Goal: Task Accomplishment & Management: Manage account settings

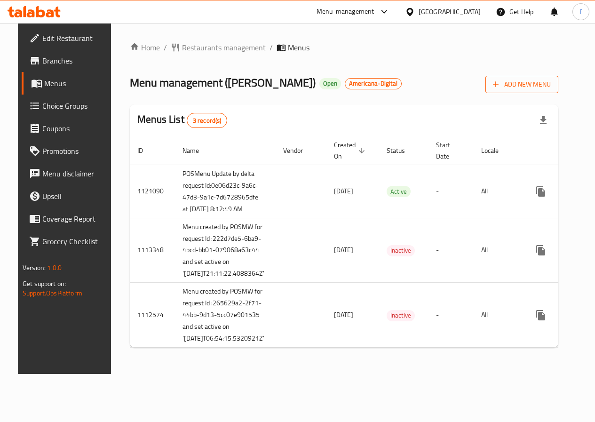
click at [523, 79] on span "Add New Menu" at bounding box center [522, 85] width 58 height 12
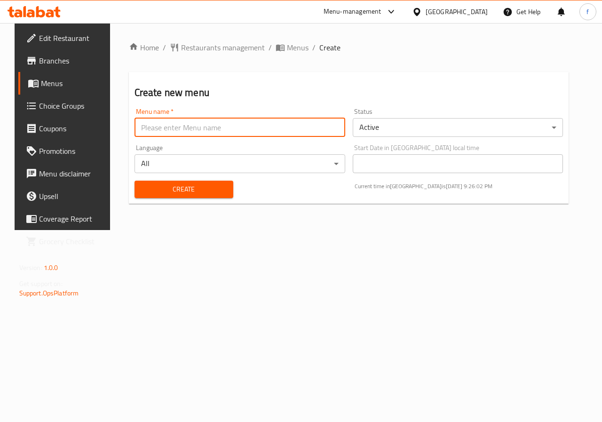
click at [298, 128] on input "text" at bounding box center [240, 127] width 211 height 19
click at [397, 163] on div "Start Date in Qatar local time Start Date in Qatar local time" at bounding box center [458, 158] width 211 height 29
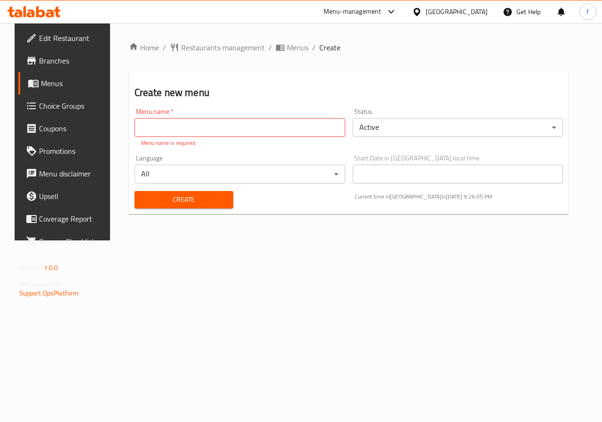
click at [411, 162] on div "Start Date in Qatar local time Start Date in Qatar local time" at bounding box center [458, 169] width 211 height 29
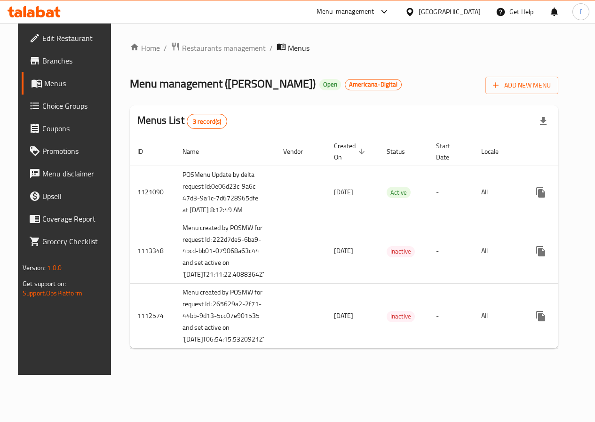
scroll to position [30, 0]
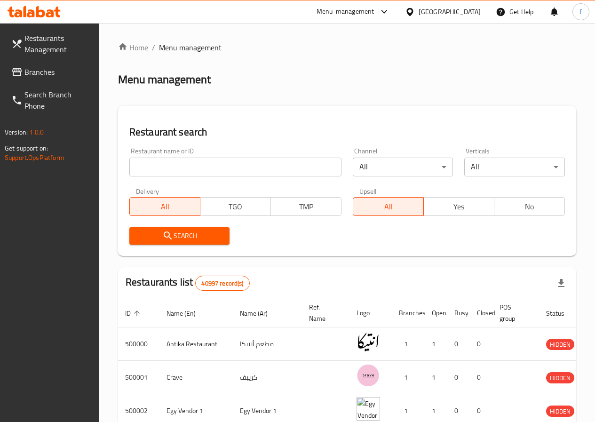
click at [466, 16] on div "Egypt" at bounding box center [450, 12] width 62 height 10
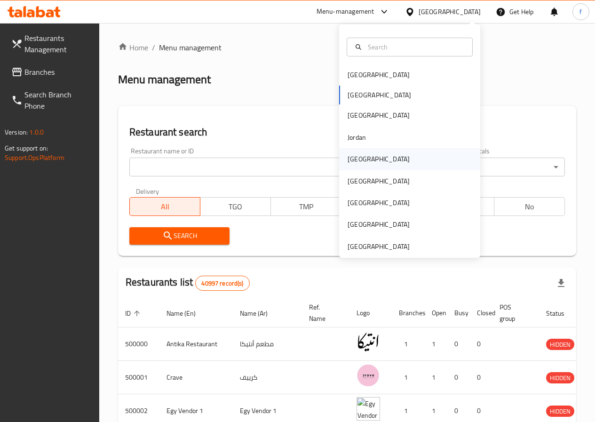
click at [364, 157] on div "[GEOGRAPHIC_DATA]" at bounding box center [378, 159] width 77 height 22
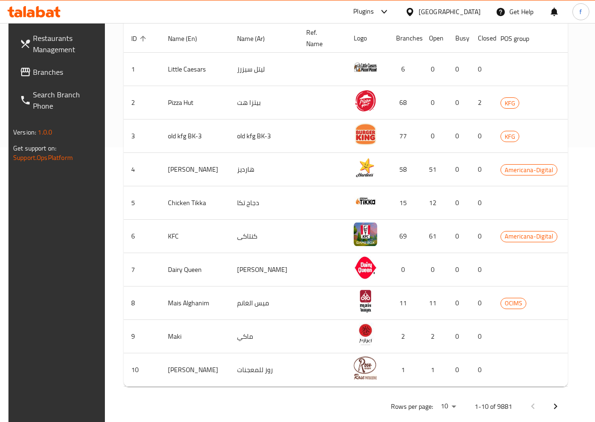
scroll to position [0, 28]
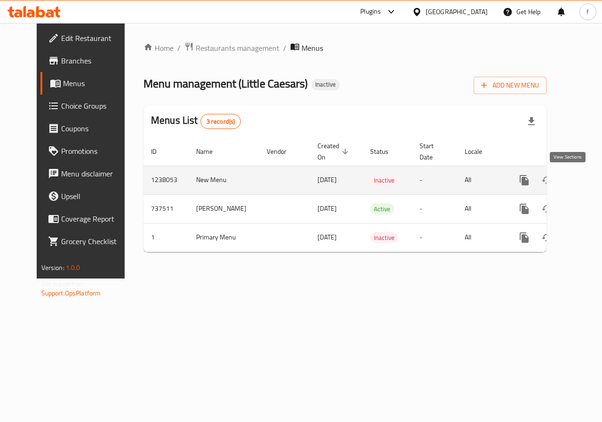
click at [588, 178] on icon "enhanced table" at bounding box center [592, 180] width 8 height 8
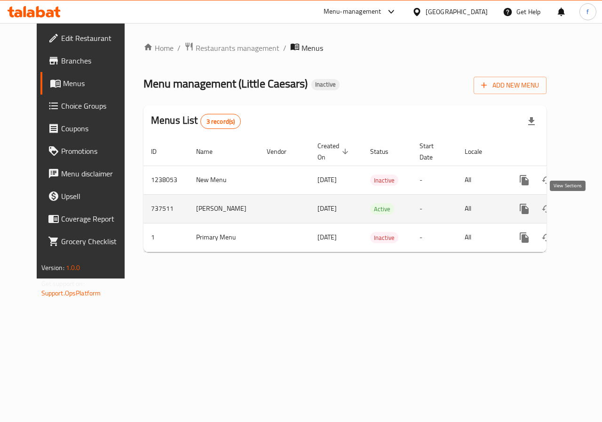
click at [581, 214] on link "enhanced table" at bounding box center [592, 209] width 23 height 23
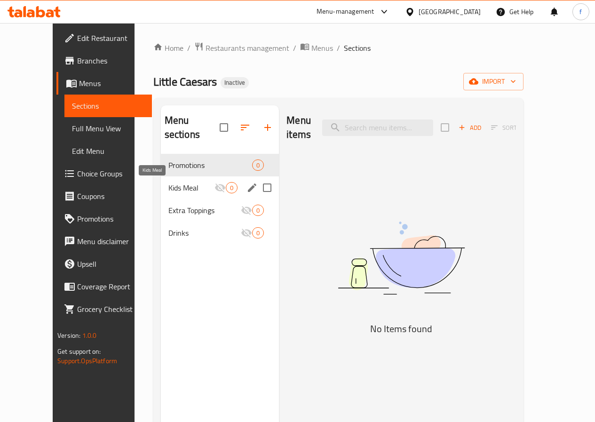
click at [168, 189] on span "Kids Meal" at bounding box center [191, 187] width 47 height 11
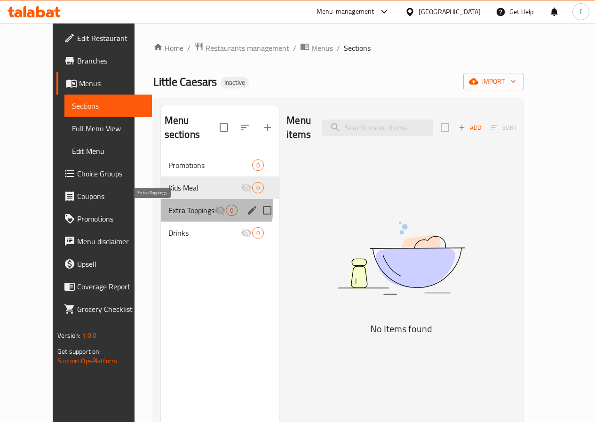
click at [168, 207] on span "Extra Toppings" at bounding box center [191, 210] width 47 height 11
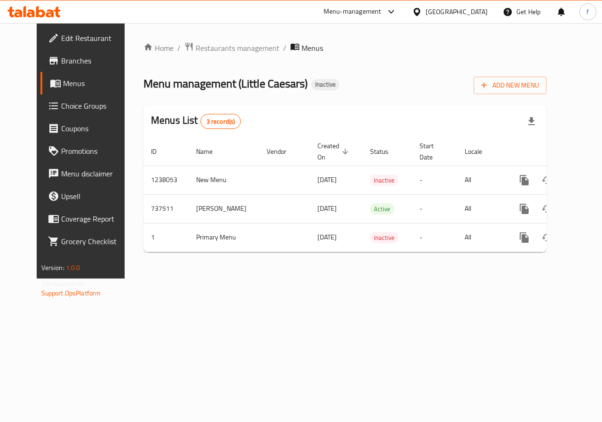
click at [61, 40] on span "Edit Restaurant" at bounding box center [95, 37] width 69 height 11
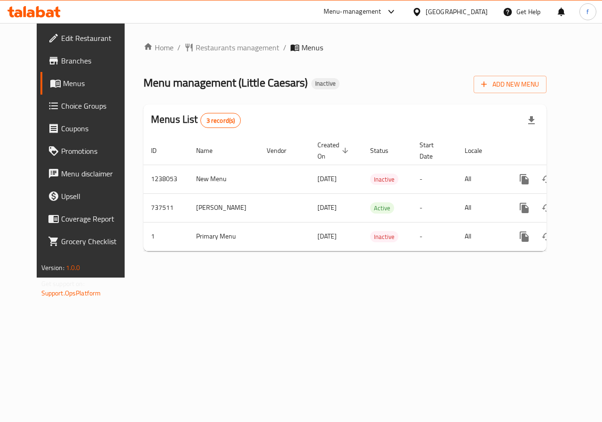
click at [61, 62] on span "Branches" at bounding box center [95, 60] width 69 height 11
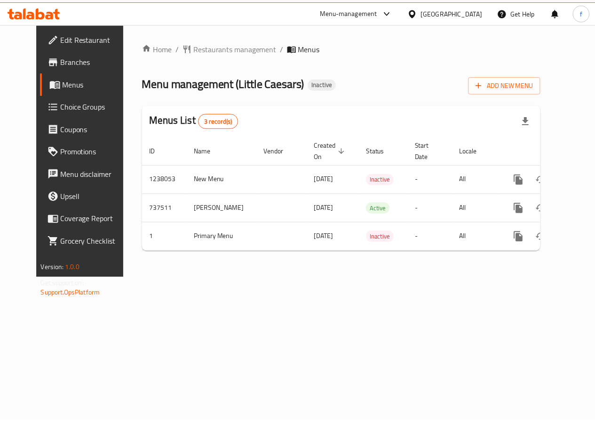
scroll to position [0, 3]
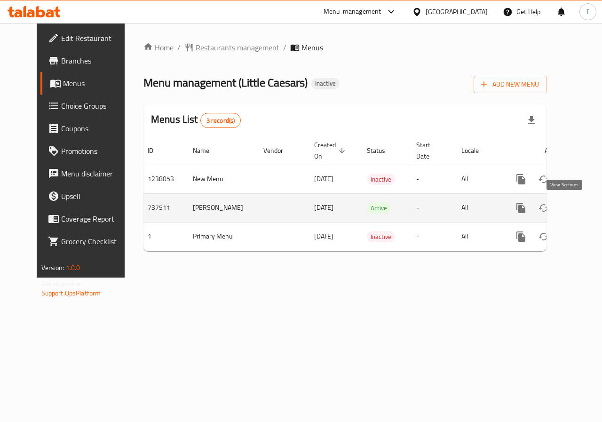
click at [583, 213] on icon "enhanced table" at bounding box center [588, 207] width 11 height 11
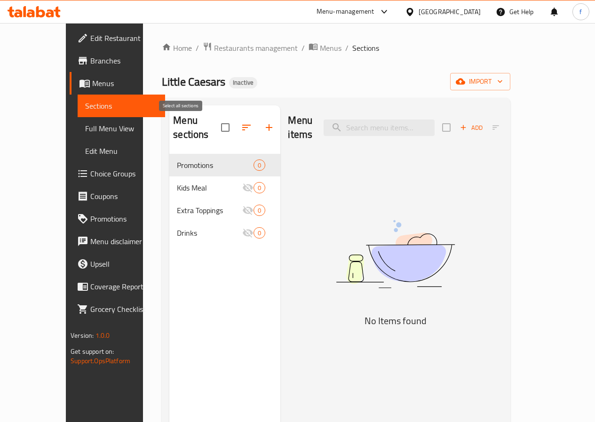
click at [215, 133] on input "checkbox" at bounding box center [225, 128] width 20 height 20
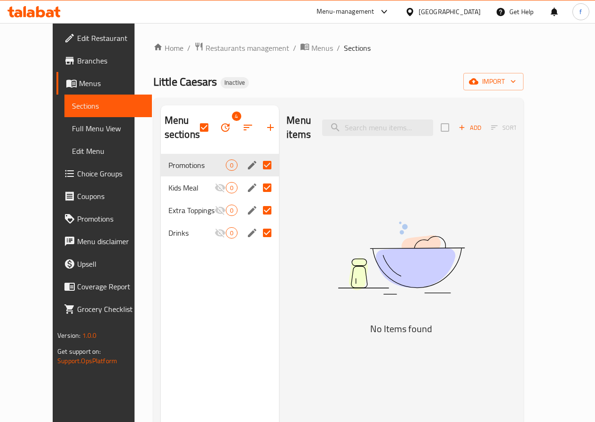
click at [194, 126] on input "checkbox" at bounding box center [204, 128] width 20 height 20
checkbox input "false"
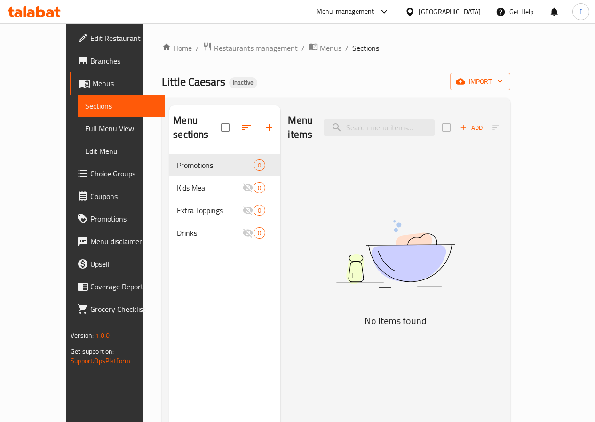
click at [85, 128] on span "Full Menu View" at bounding box center [121, 128] width 72 height 11
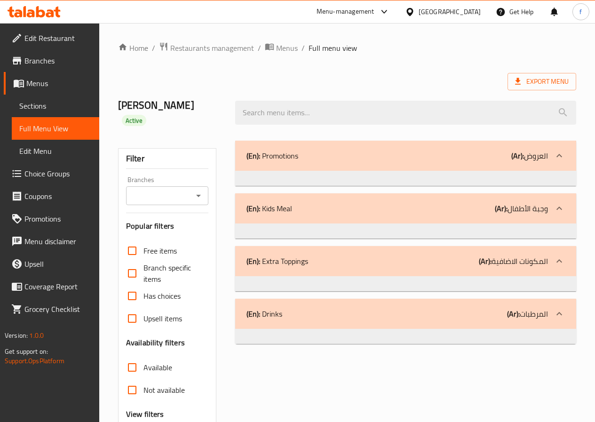
scroll to position [79, 0]
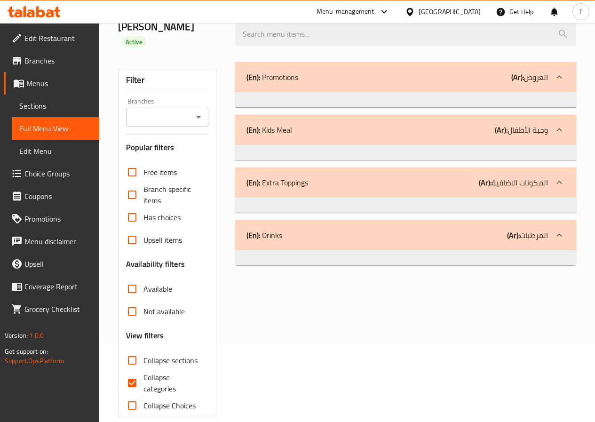
click at [133, 372] on input "Collapse categories" at bounding box center [132, 383] width 23 height 23
checkbox input "false"
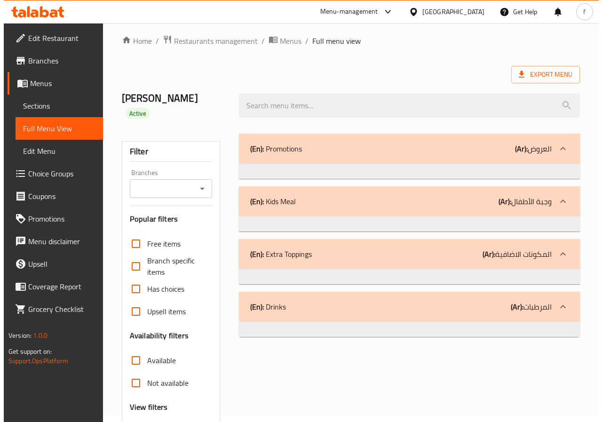
scroll to position [0, 0]
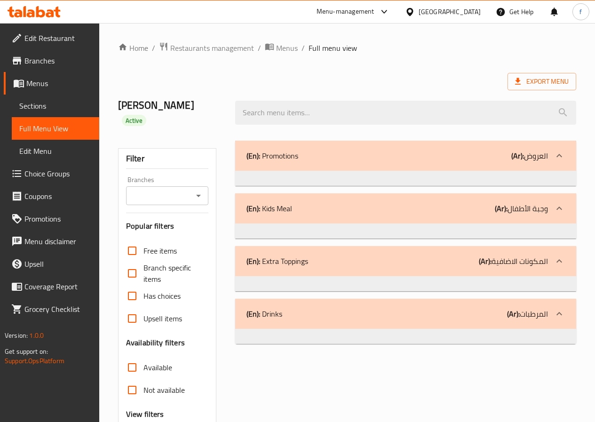
click at [41, 104] on span "Sections" at bounding box center [55, 105] width 72 height 11
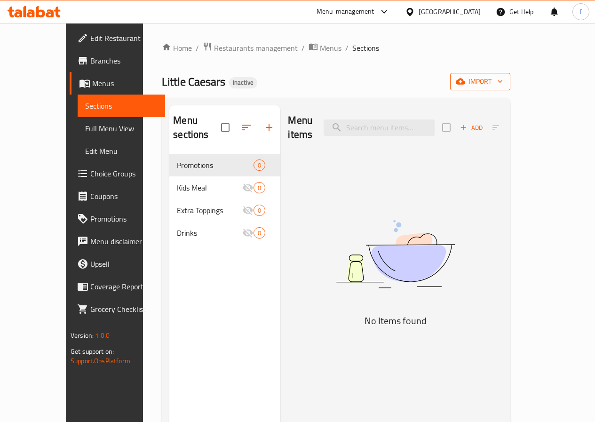
click at [503, 78] on span "import" at bounding box center [480, 82] width 45 height 12
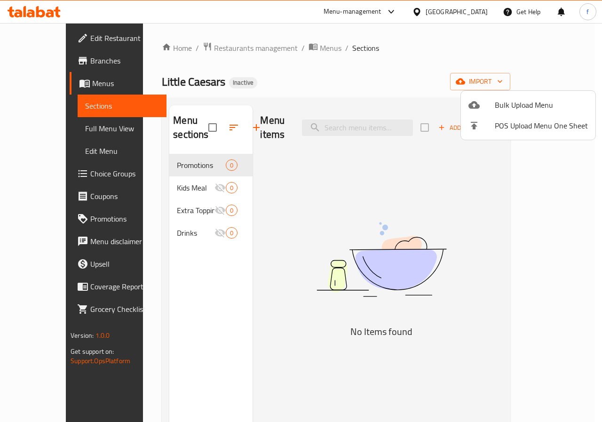
click at [371, 77] on div at bounding box center [301, 211] width 602 height 422
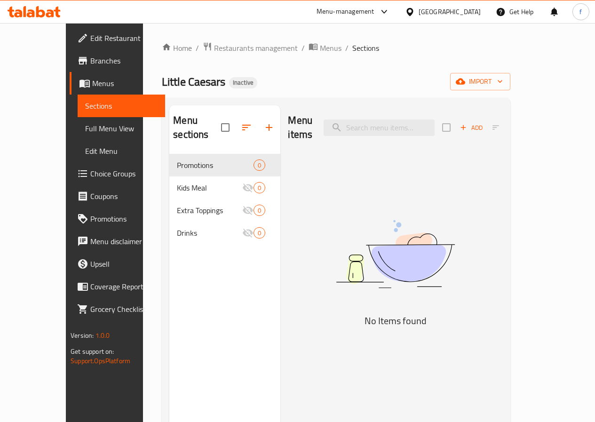
click at [85, 132] on span "Full Menu View" at bounding box center [121, 128] width 72 height 11
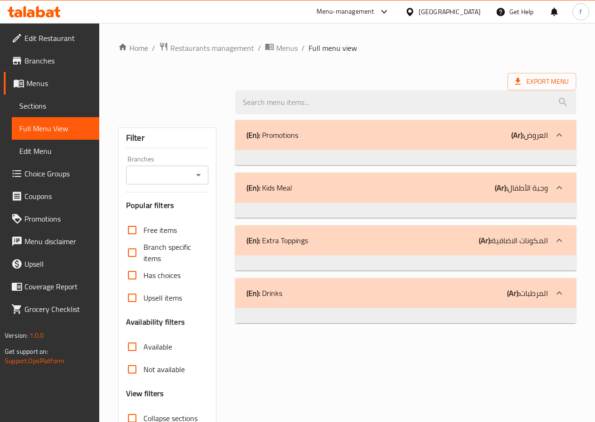
click at [51, 157] on span "Edit Menu" at bounding box center [55, 150] width 72 height 11
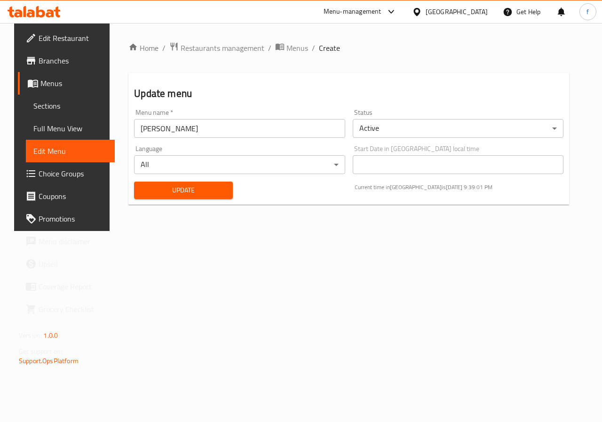
click at [156, 184] on span "Update" at bounding box center [184, 190] width 84 height 12
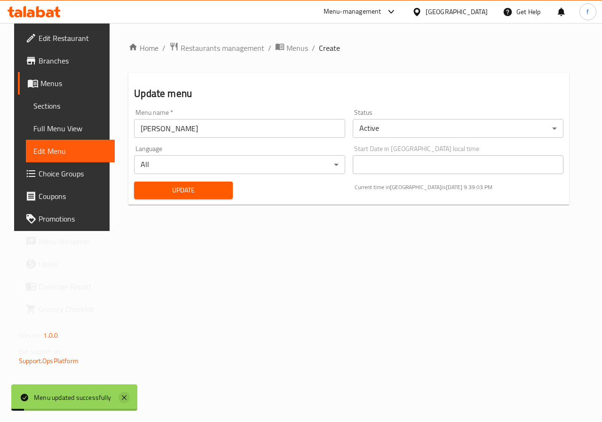
click at [124, 398] on icon at bounding box center [124, 397] width 5 height 5
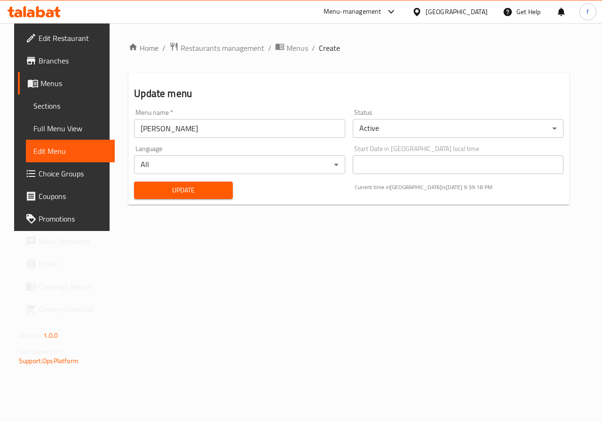
click at [79, 79] on span "Menus" at bounding box center [73, 83] width 67 height 11
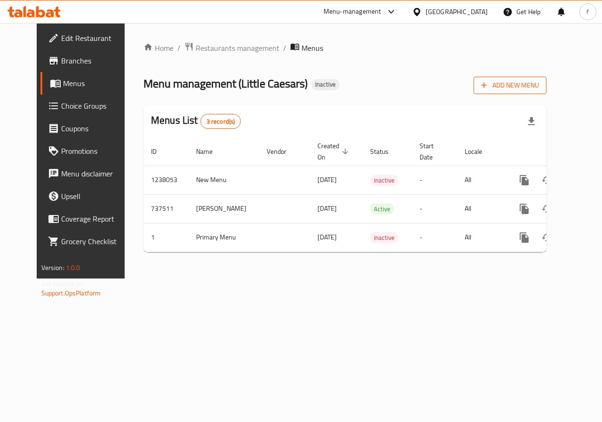
click at [529, 84] on span "Add New Menu" at bounding box center [510, 86] width 58 height 12
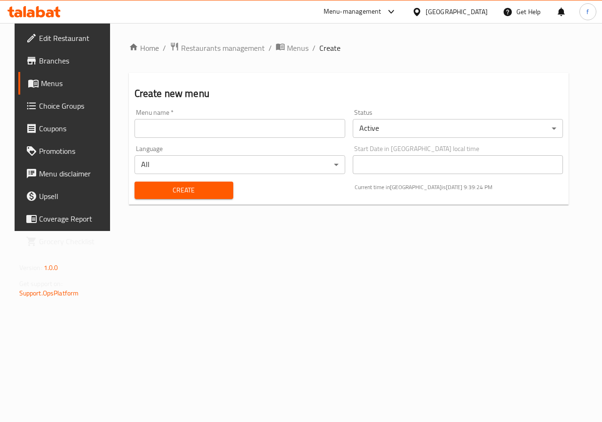
drag, startPoint x: 218, startPoint y: 129, endPoint x: 224, endPoint y: 129, distance: 6.6
click at [218, 129] on input "text" at bounding box center [240, 128] width 211 height 19
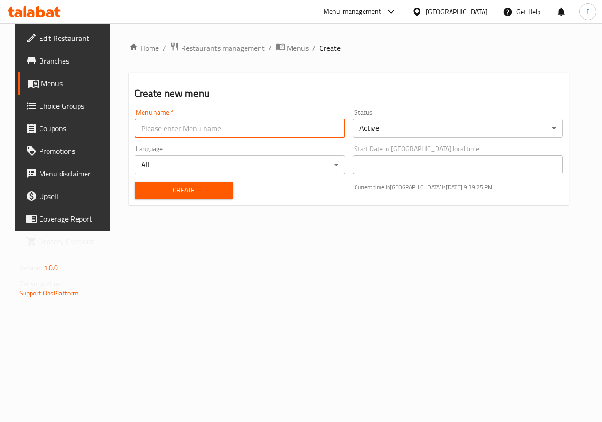
click at [410, 124] on body "​ Menu-management Kuwait Get Help f Edit Restaurant Branches Menus Choice Group…" at bounding box center [301, 222] width 602 height 399
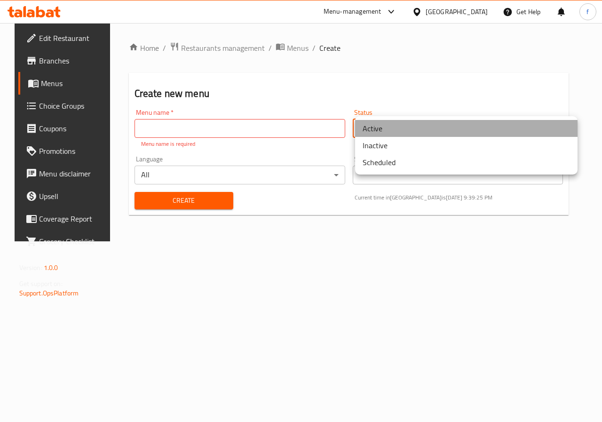
click at [410, 124] on li "Active" at bounding box center [466, 128] width 223 height 17
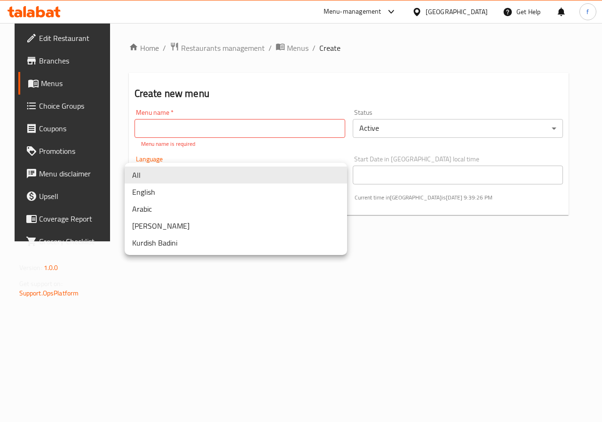
click at [274, 178] on body "​ Menu-management Kuwait Get Help f Edit Restaurant Branches Menus Choice Group…" at bounding box center [301, 222] width 602 height 399
click at [274, 178] on li "All" at bounding box center [236, 175] width 223 height 17
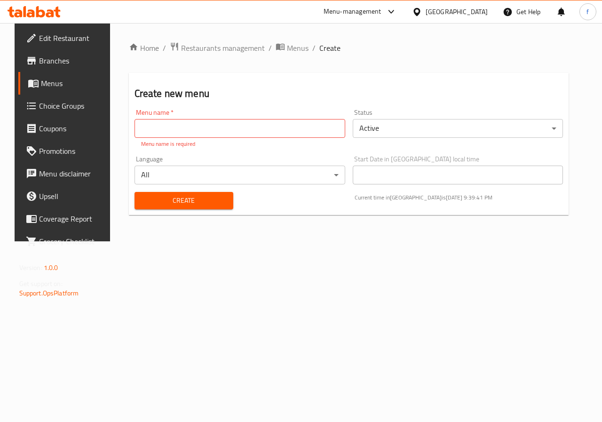
click at [44, 64] on span "Branches" at bounding box center [73, 60] width 69 height 11
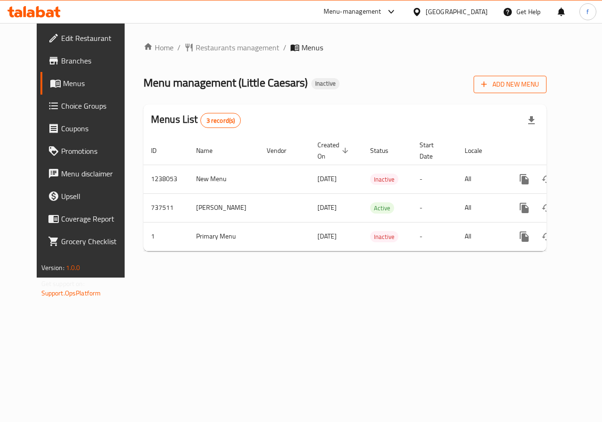
click at [539, 81] on span "Add New Menu" at bounding box center [510, 85] width 58 height 12
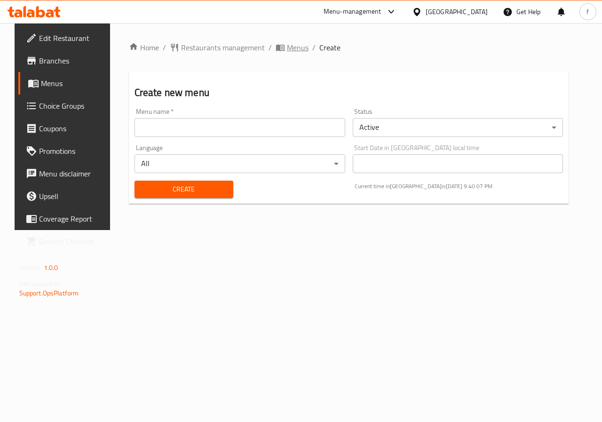
click at [291, 48] on span "Menus" at bounding box center [298, 47] width 22 height 11
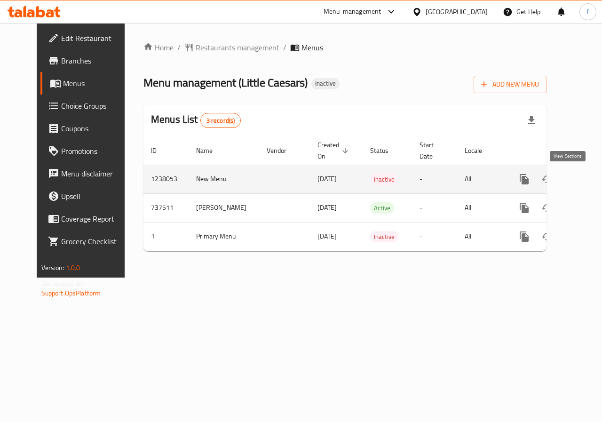
click at [581, 173] on link "enhanced table" at bounding box center [592, 179] width 23 height 23
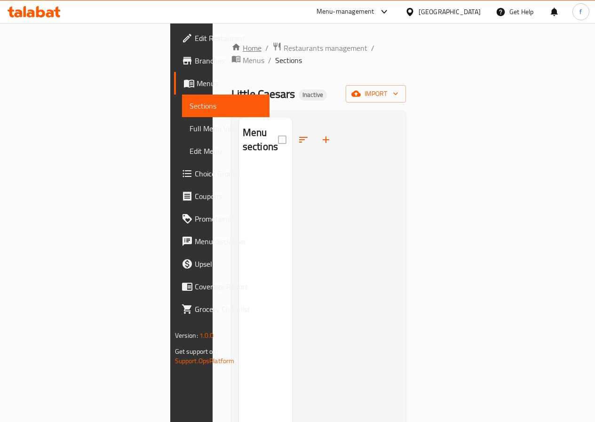
click at [231, 42] on link "Home" at bounding box center [246, 47] width 30 height 11
